Goal: Find specific page/section: Find specific page/section

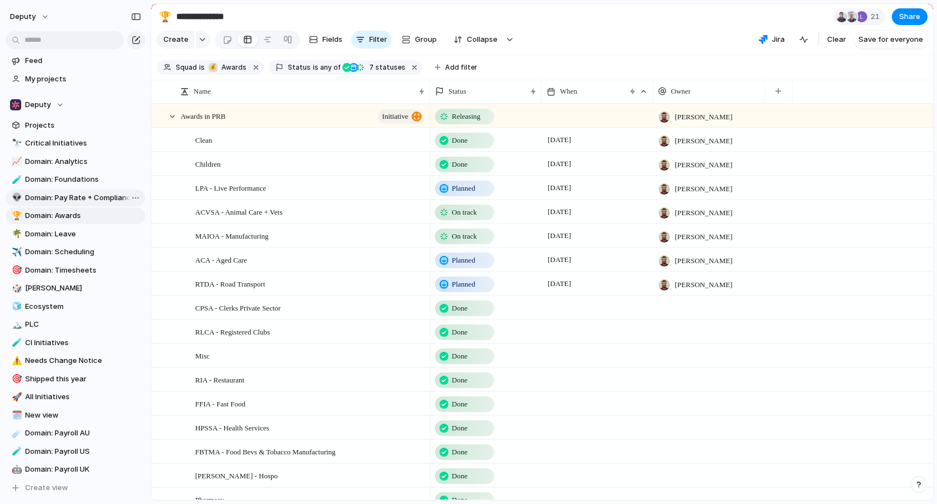
click at [91, 198] on span "Domain: Pay Rate + Compliance" at bounding box center [83, 198] width 116 height 11
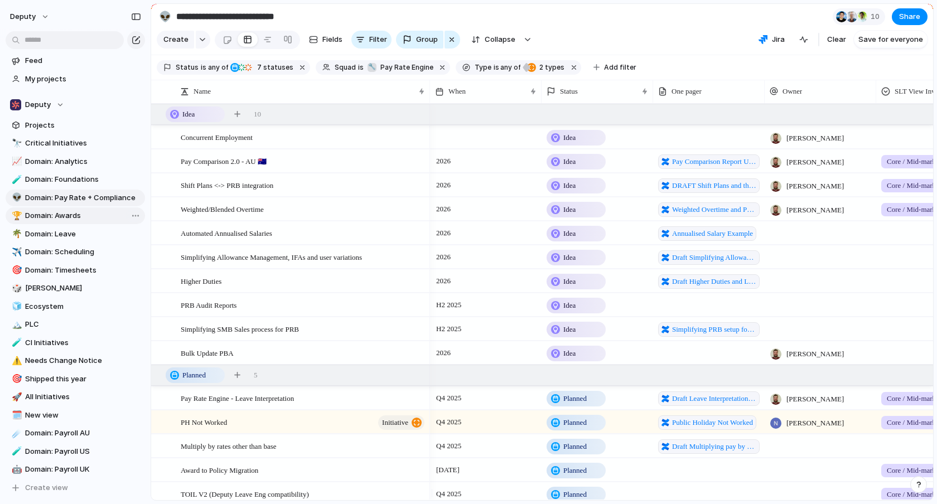
click at [77, 211] on span "Domain: Awards" at bounding box center [83, 215] width 116 height 11
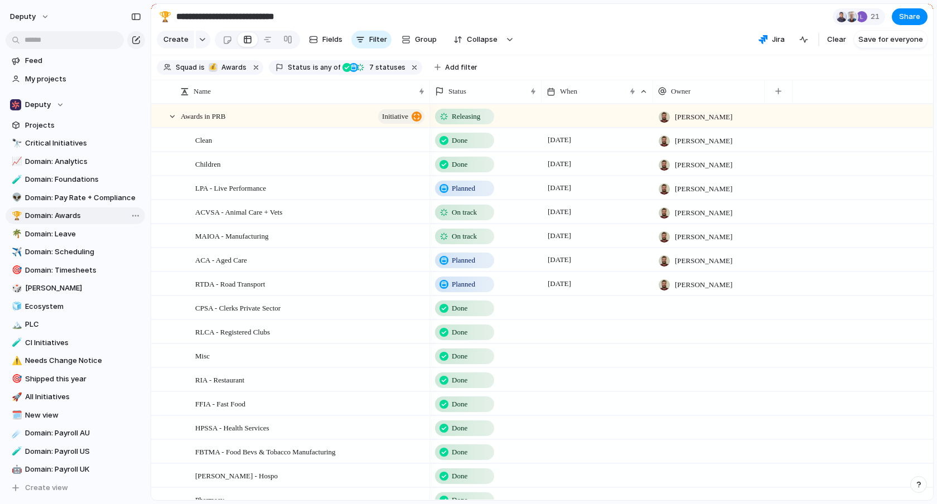
type input "**********"
